Goal: Task Accomplishment & Management: Manage account settings

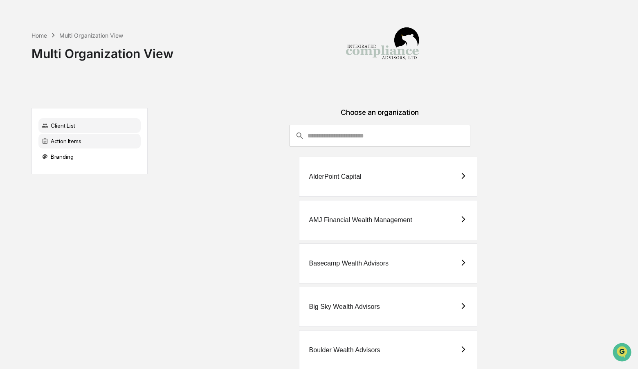
click at [92, 134] on div "Action Items" at bounding box center [89, 141] width 102 height 15
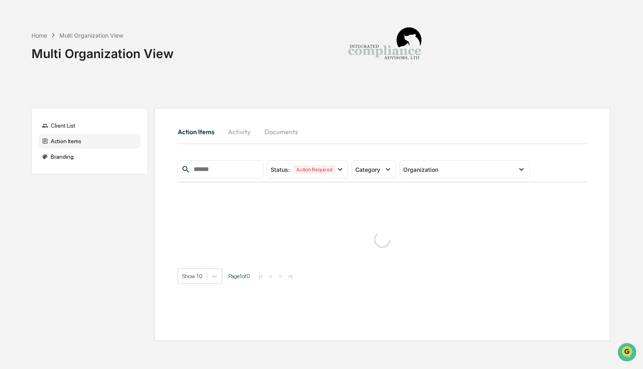
click at [240, 127] on button "Activity" at bounding box center [239, 132] width 37 height 20
click at [200, 133] on button "Action Items" at bounding box center [199, 132] width 43 height 20
click at [383, 167] on div "Category" at bounding box center [369, 169] width 28 height 7
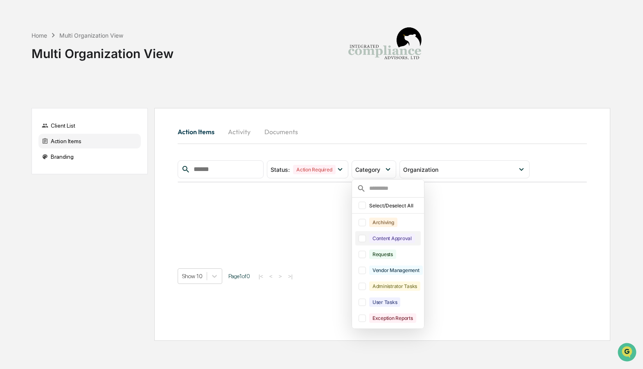
click at [365, 240] on div at bounding box center [361, 238] width 7 height 7
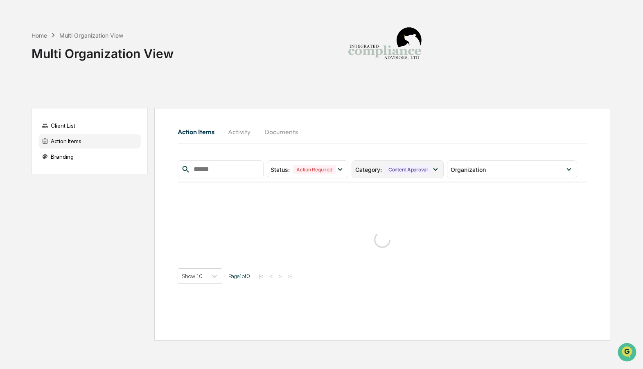
click at [413, 171] on div "Content Approval" at bounding box center [408, 169] width 46 height 9
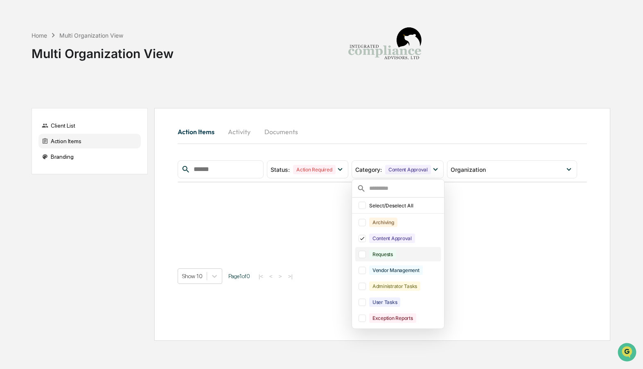
click at [364, 256] on div at bounding box center [361, 254] width 7 height 7
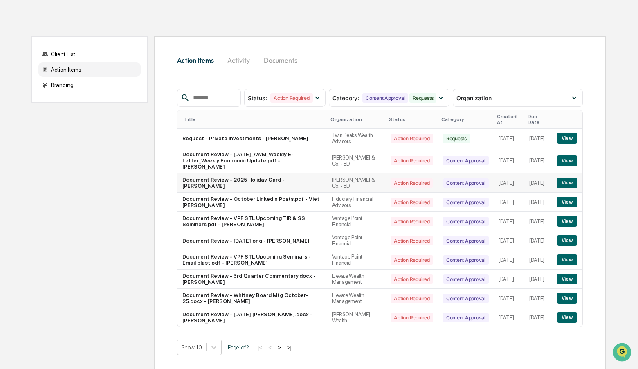
scroll to position [81, 0]
click at [564, 318] on button "View" at bounding box center [567, 317] width 21 height 11
